Goal: Task Accomplishment & Management: Manage account settings

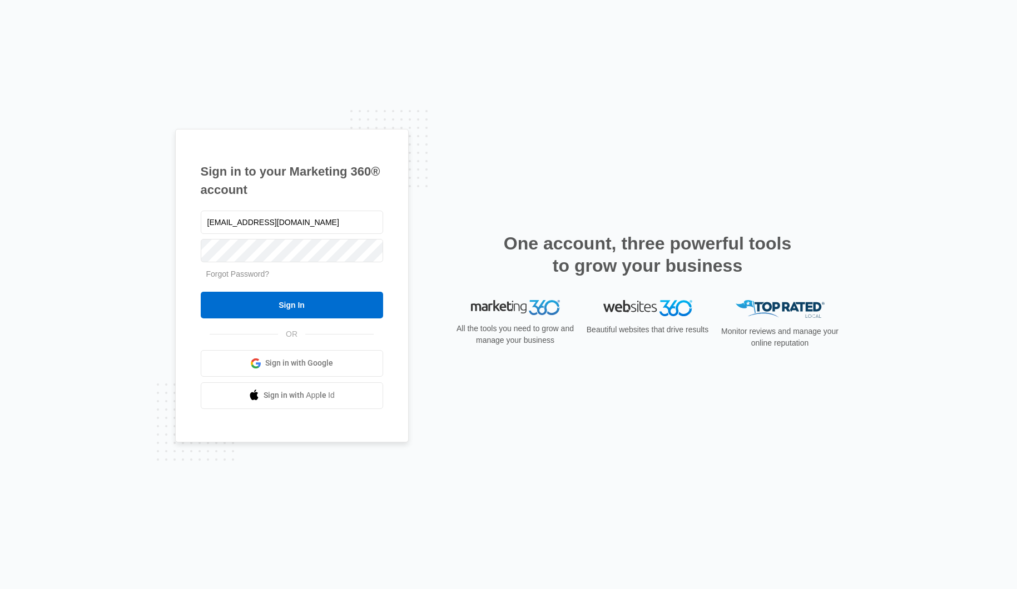
type input "ksparrott4@gmail.com"
click at [291, 305] on input "Sign In" at bounding box center [292, 305] width 182 height 27
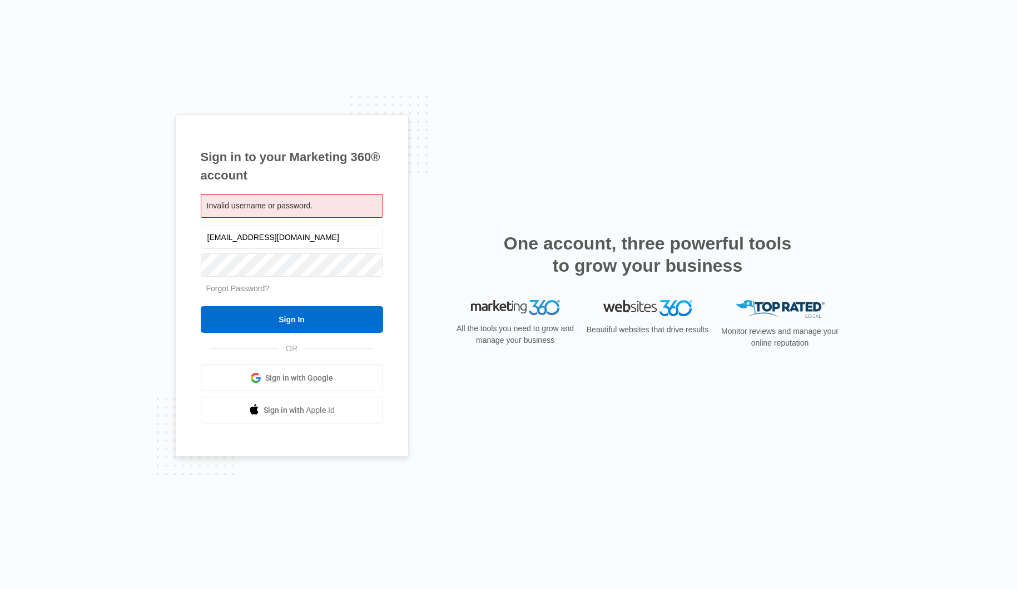
click at [262, 292] on link "Forgot Password?" at bounding box center [237, 288] width 63 height 9
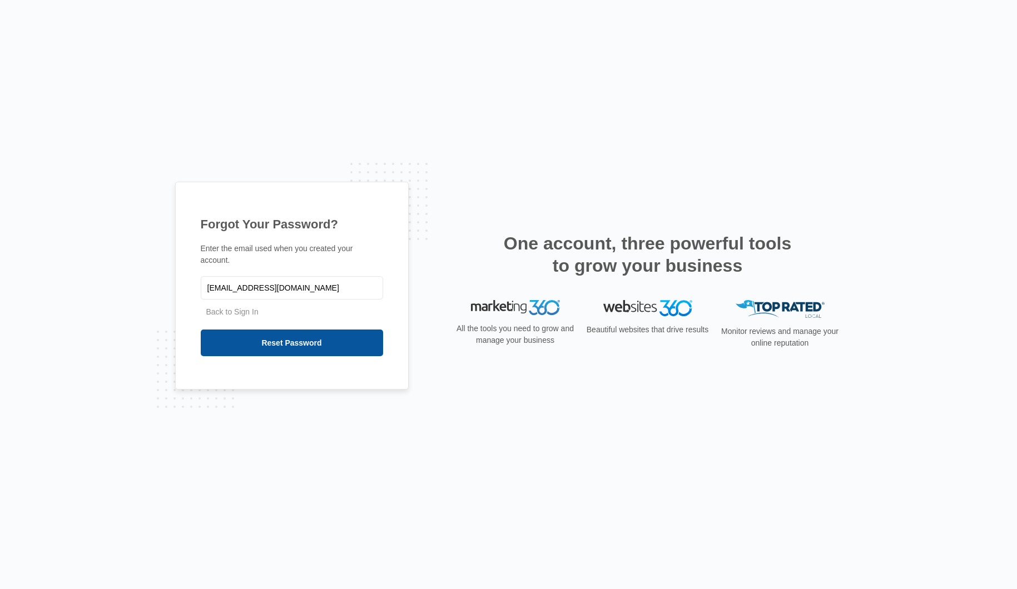
type input "[EMAIL_ADDRESS][DOMAIN_NAME]"
click at [271, 353] on input "Reset Password" at bounding box center [292, 343] width 182 height 27
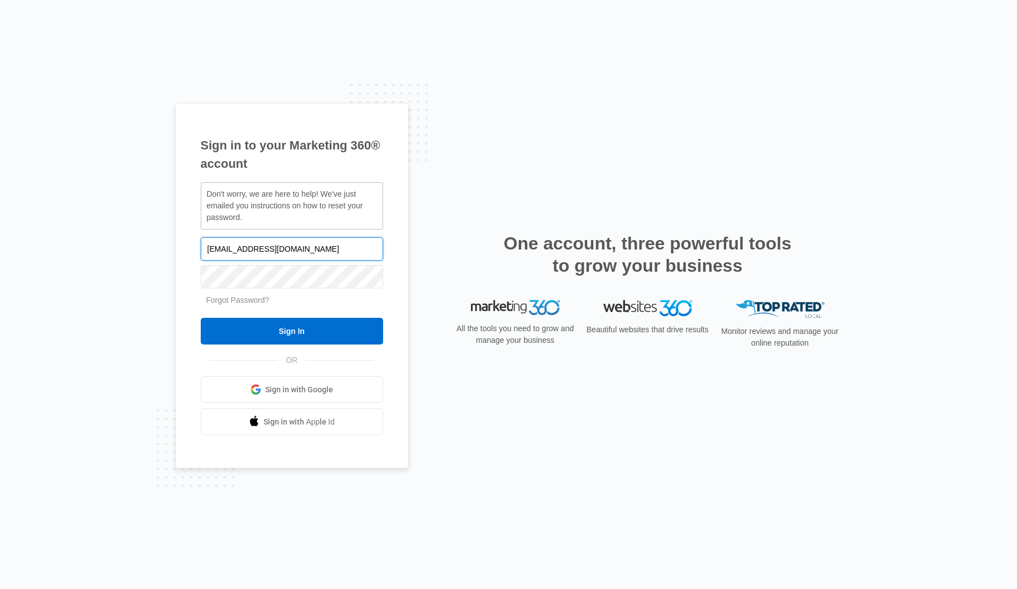
click at [225, 244] on input "ksparrott4@gmail.com" at bounding box center [292, 248] width 182 height 23
click at [239, 299] on link "Forgot Password?" at bounding box center [237, 300] width 63 height 9
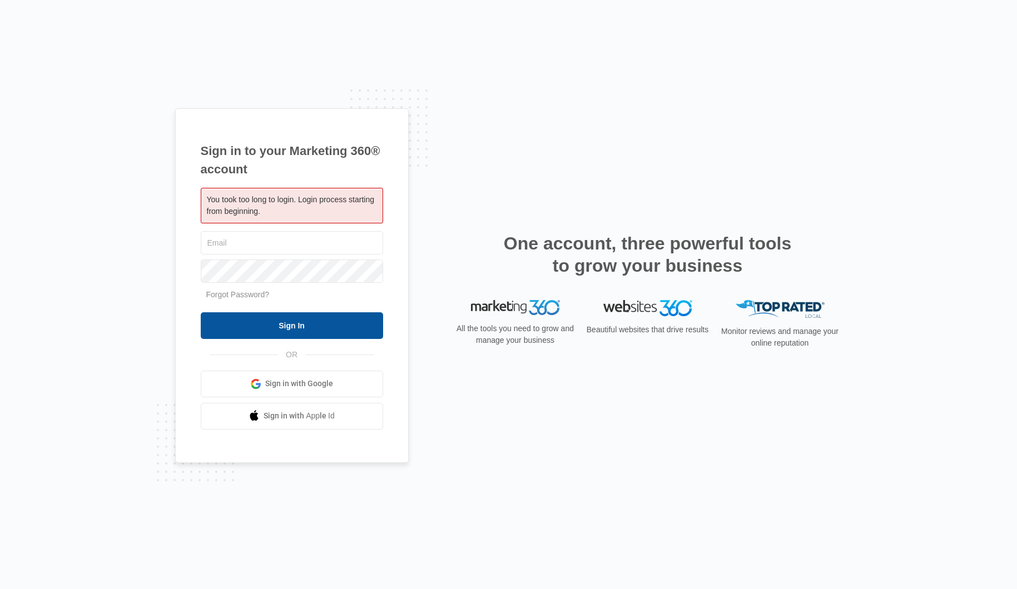
click at [240, 320] on input "Sign In" at bounding box center [292, 325] width 182 height 27
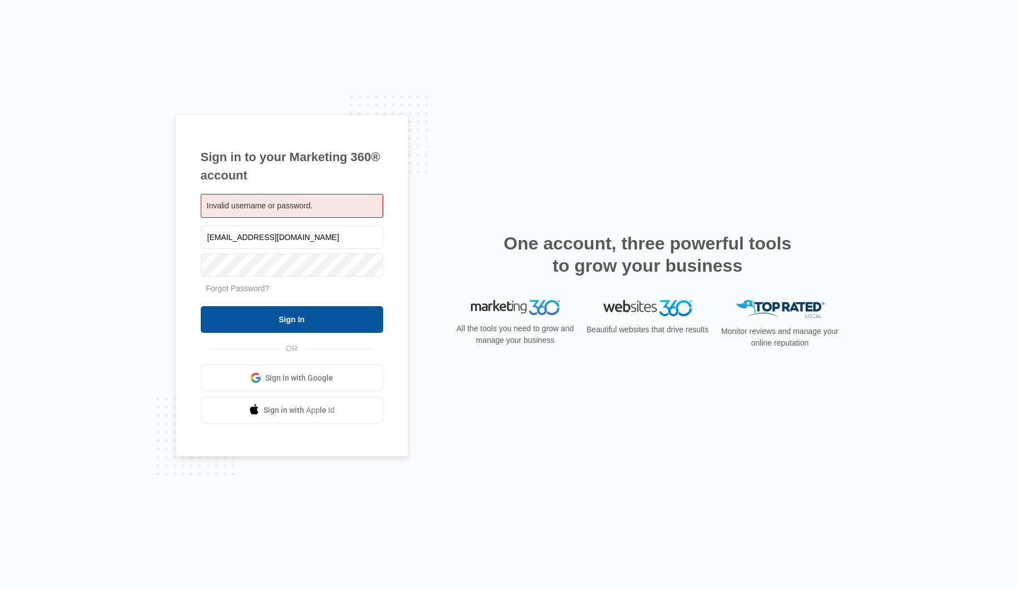
type input "[EMAIL_ADDRESS][DOMAIN_NAME]"
click at [291, 320] on input "Sign In" at bounding box center [292, 319] width 182 height 27
click at [269, 377] on span "Sign in with Google" at bounding box center [299, 379] width 68 height 12
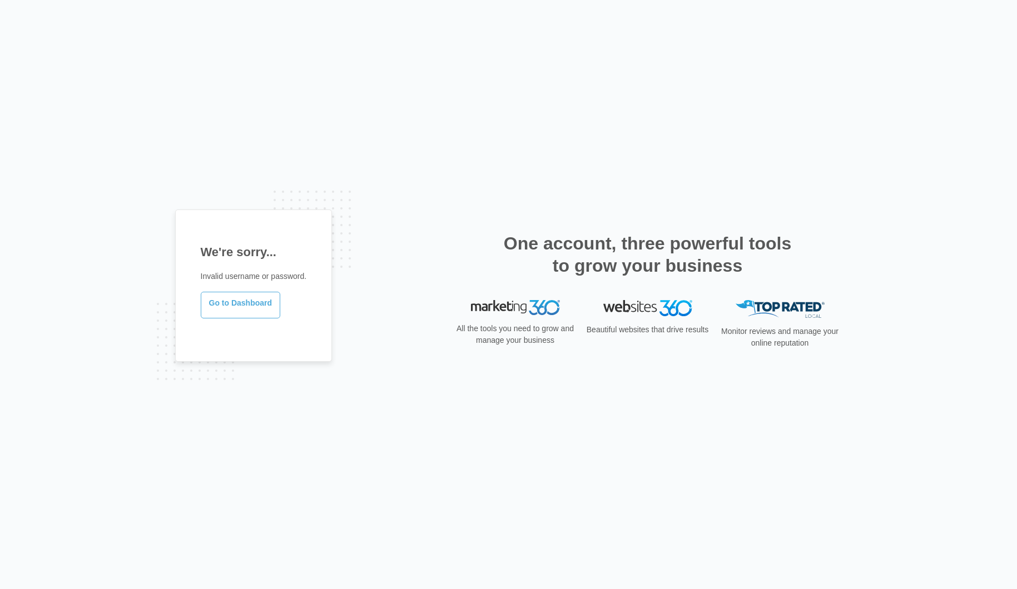
click at [230, 301] on link "Go to Dashboard" at bounding box center [241, 305] width 80 height 27
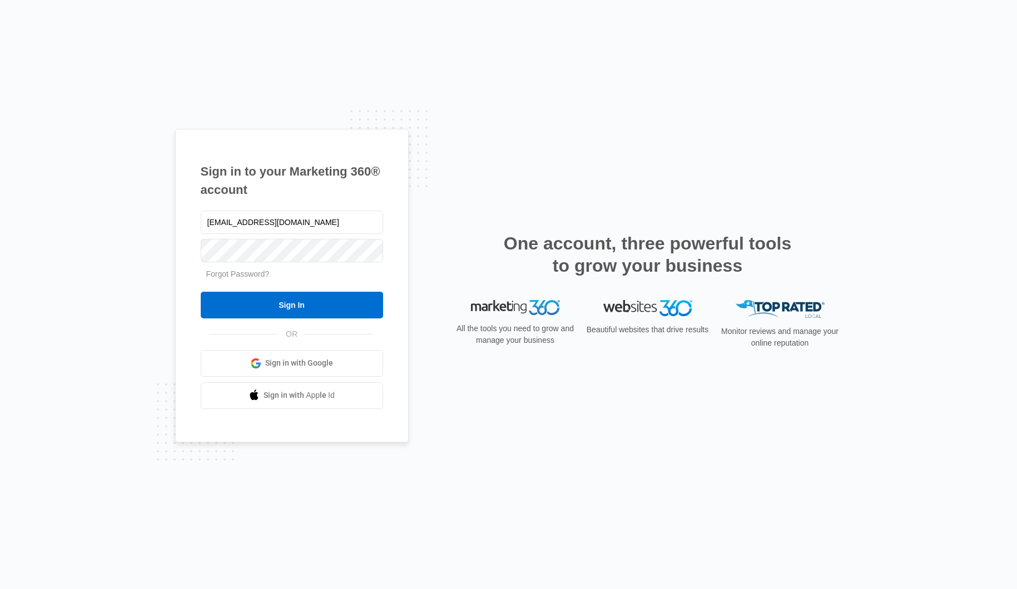
type input "[EMAIL_ADDRESS][DOMAIN_NAME]"
click at [290, 316] on input "Sign In" at bounding box center [292, 305] width 182 height 27
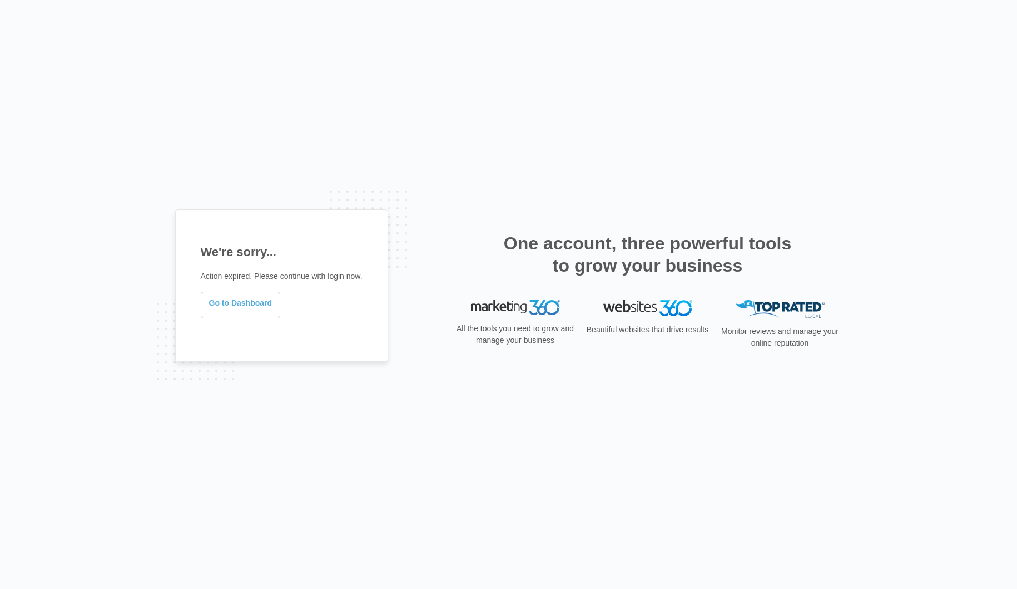
click at [225, 304] on link "Go to Dashboard" at bounding box center [241, 305] width 80 height 27
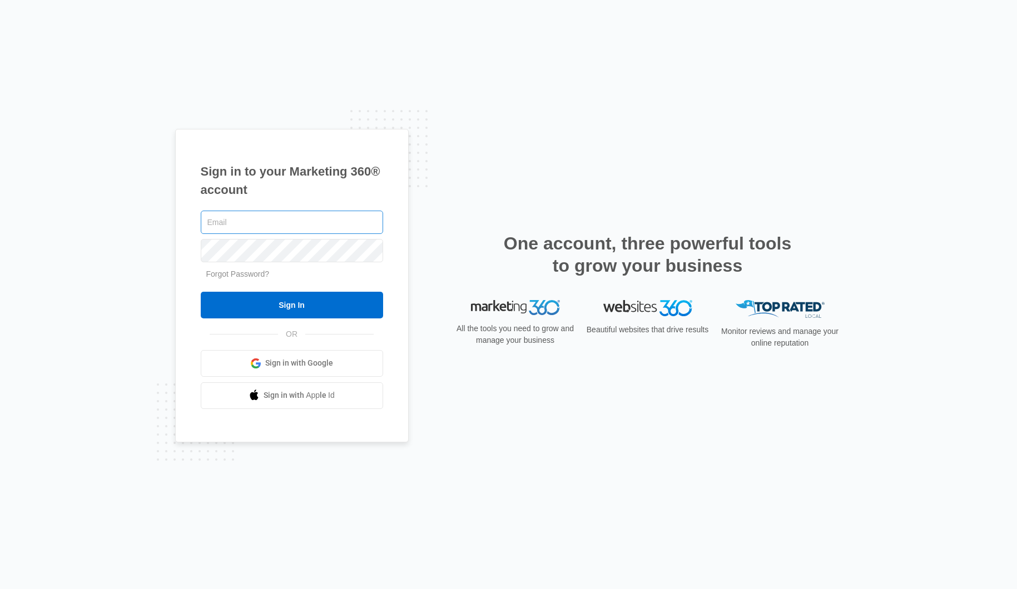
click at [250, 225] on input "text" at bounding box center [292, 222] width 182 height 23
click at [272, 225] on input "text" at bounding box center [292, 222] width 182 height 23
type input "ks"
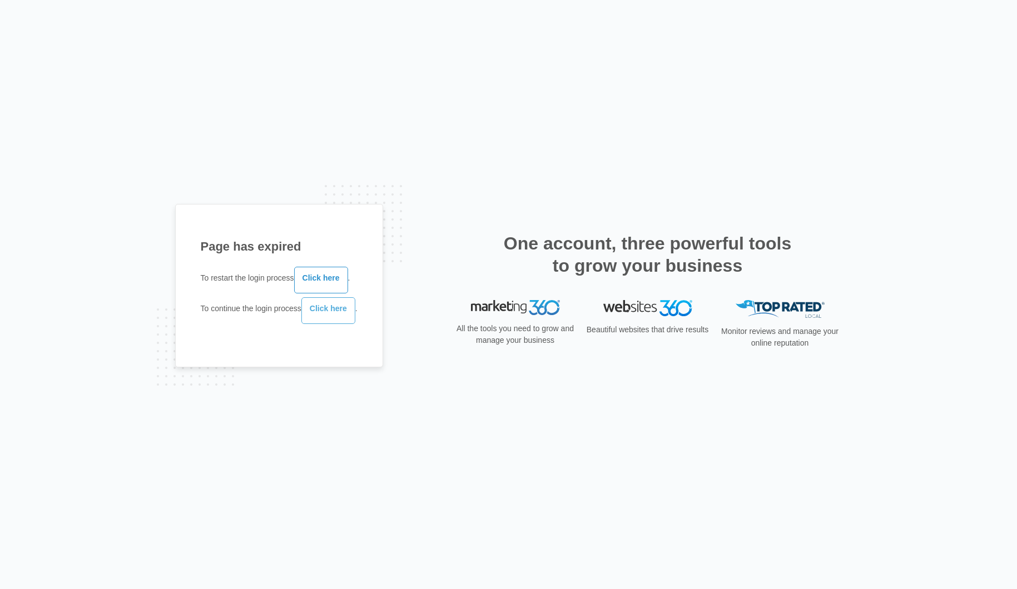
click at [339, 316] on link "Click here" at bounding box center [328, 310] width 54 height 27
click at [249, 313] on link "Go to Dashboard" at bounding box center [241, 305] width 80 height 27
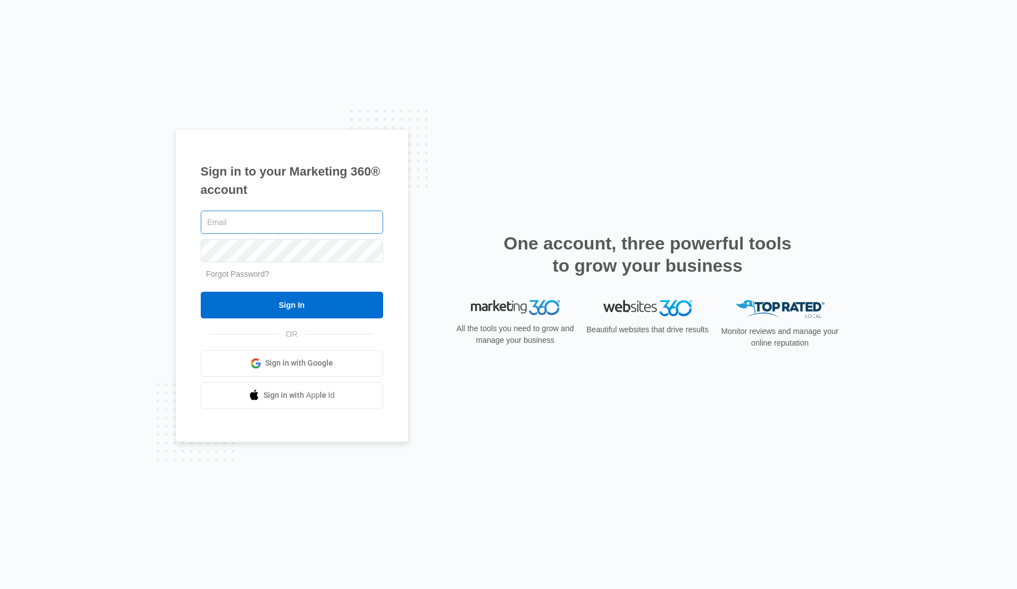
click at [278, 224] on input "text" at bounding box center [292, 222] width 182 height 23
drag, startPoint x: 258, startPoint y: 50, endPoint x: 223, endPoint y: 38, distance: 36.9
click at [258, 50] on div "Sign in to your Marketing 360® account Forgot Password? Sign In OR Sign in with…" at bounding box center [508, 294] width 1017 height 589
